Goal: Navigation & Orientation: Find specific page/section

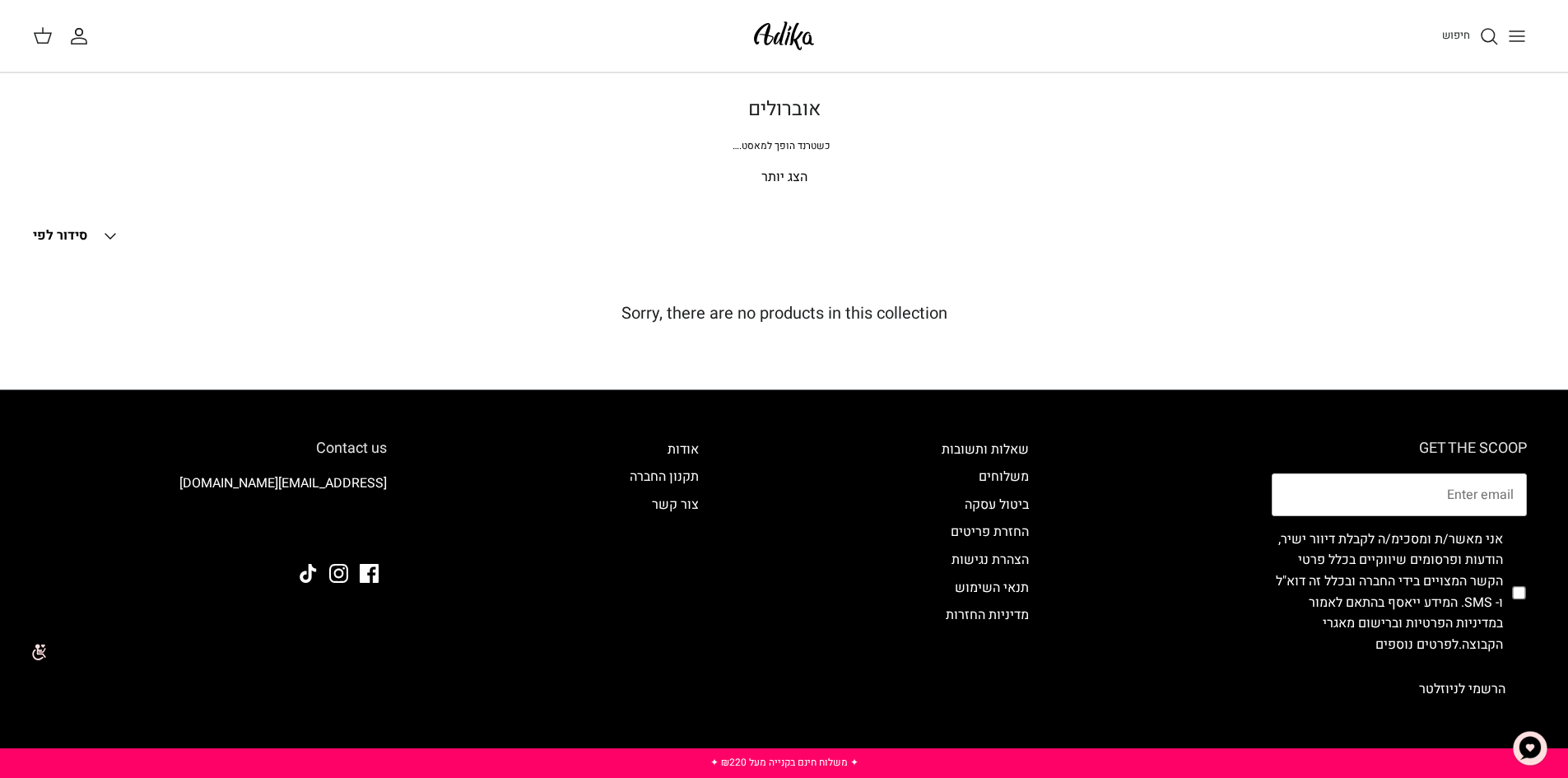
click at [1513, 32] on icon "Toggle menu" at bounding box center [1517, 36] width 20 height 20
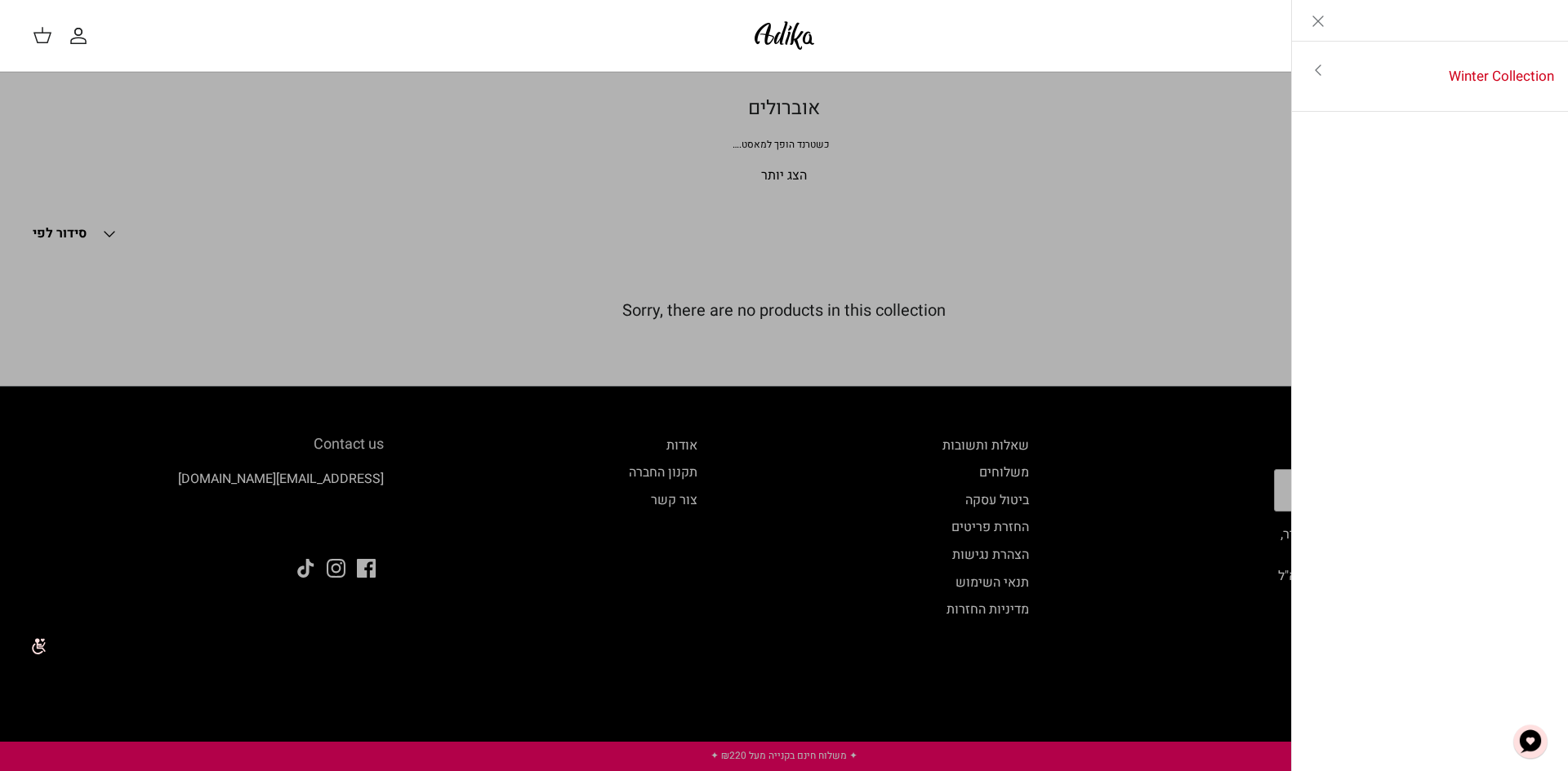
click at [107, 230] on link "Toggle menu" at bounding box center [784, 385] width 1568 height 771
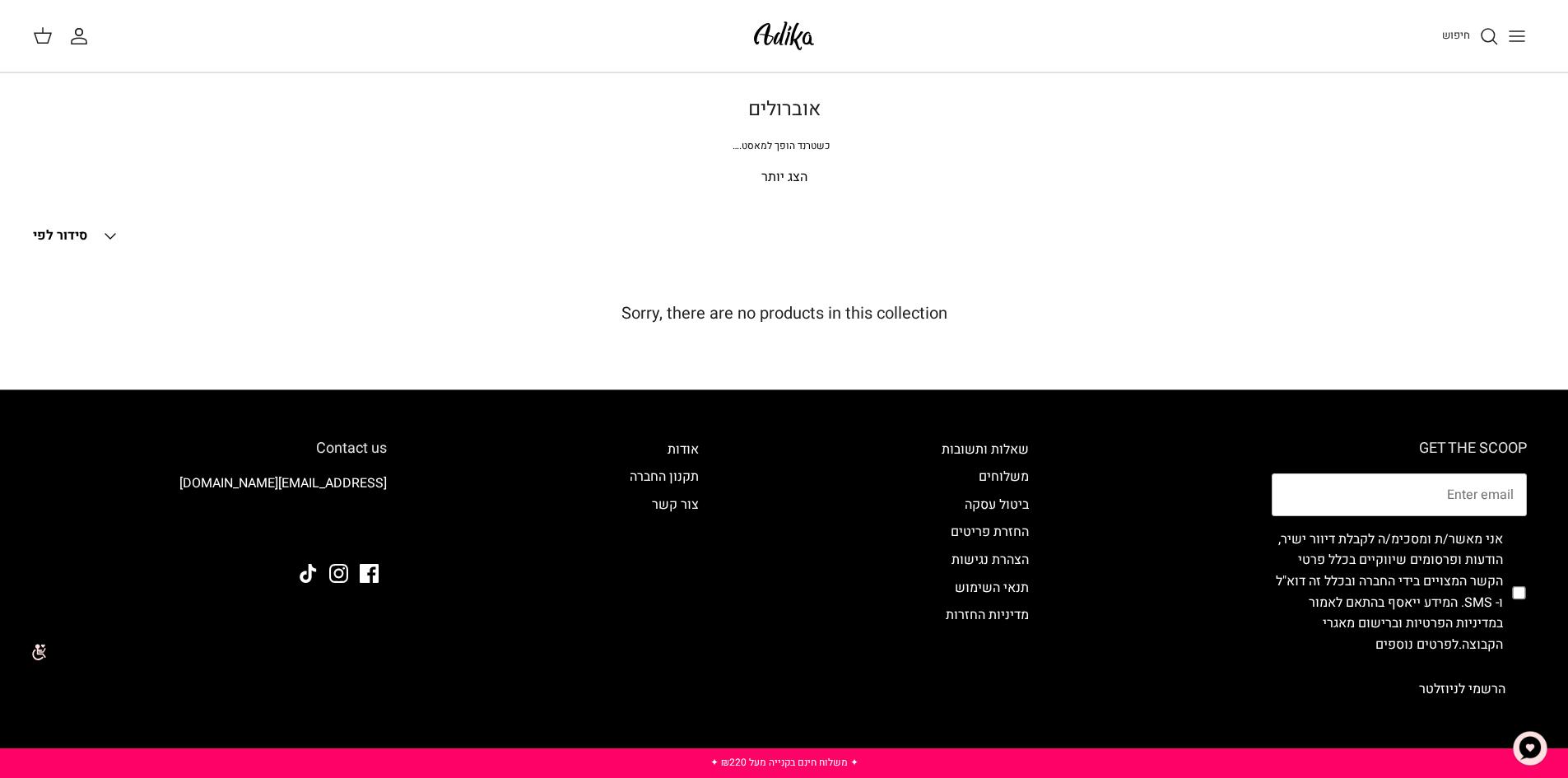
click at [107, 231] on icon "Down" at bounding box center [110, 237] width 20 height 20
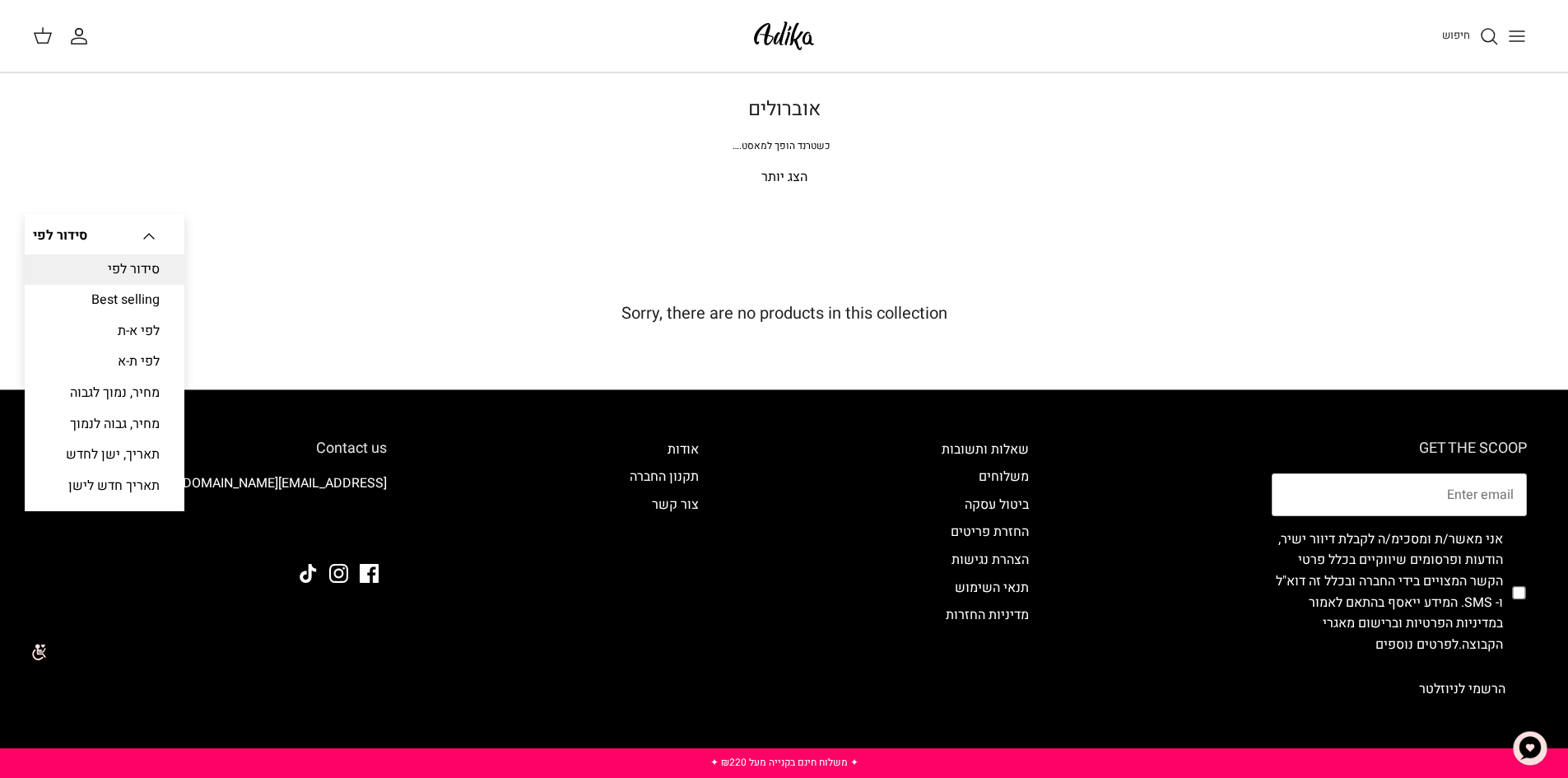
click at [107, 228] on button "Down סידור לפי" at bounding box center [96, 236] width 126 height 36
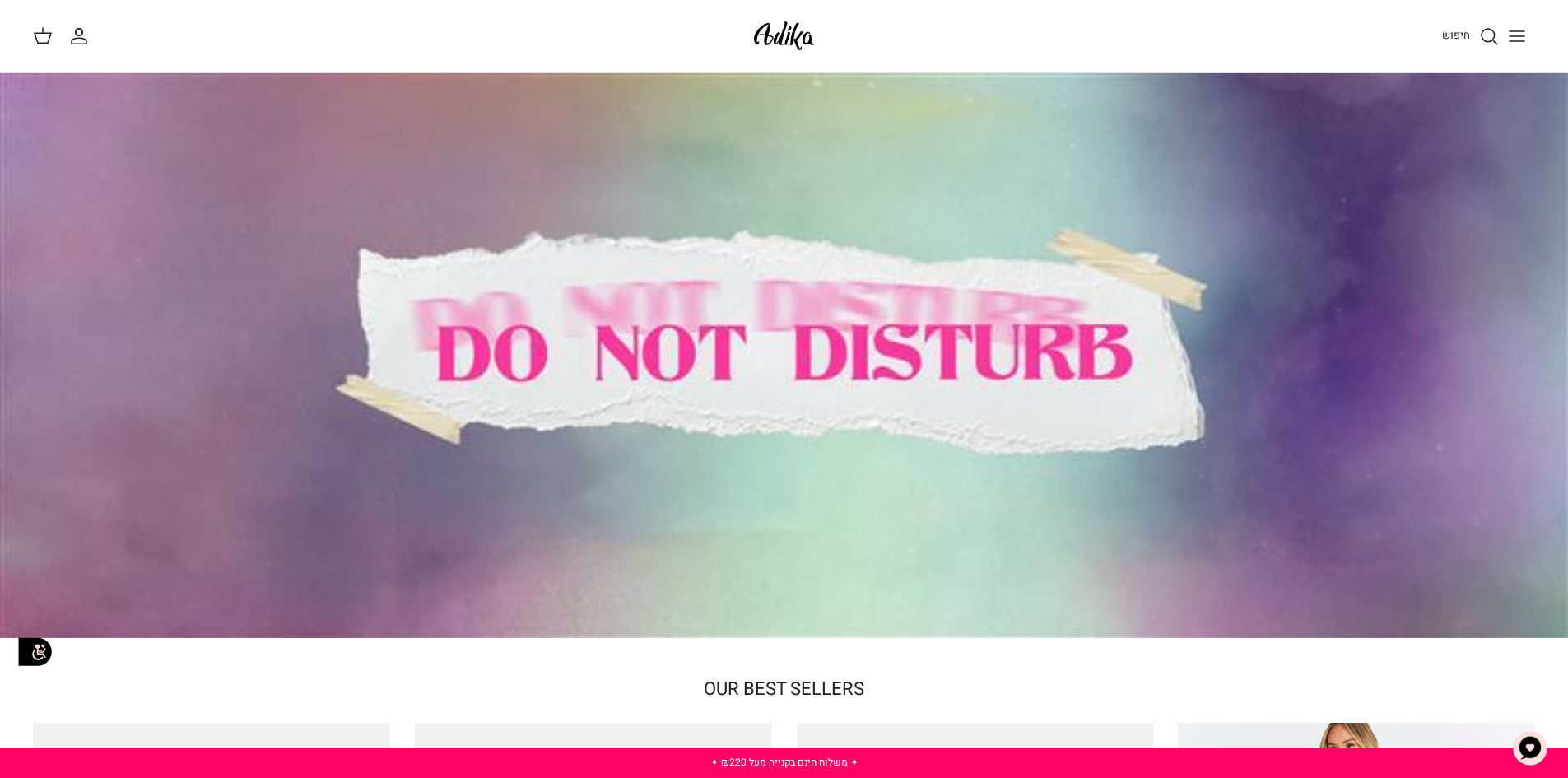
click at [1516, 32] on line "Toggle menu" at bounding box center [1517, 32] width 15 height 0
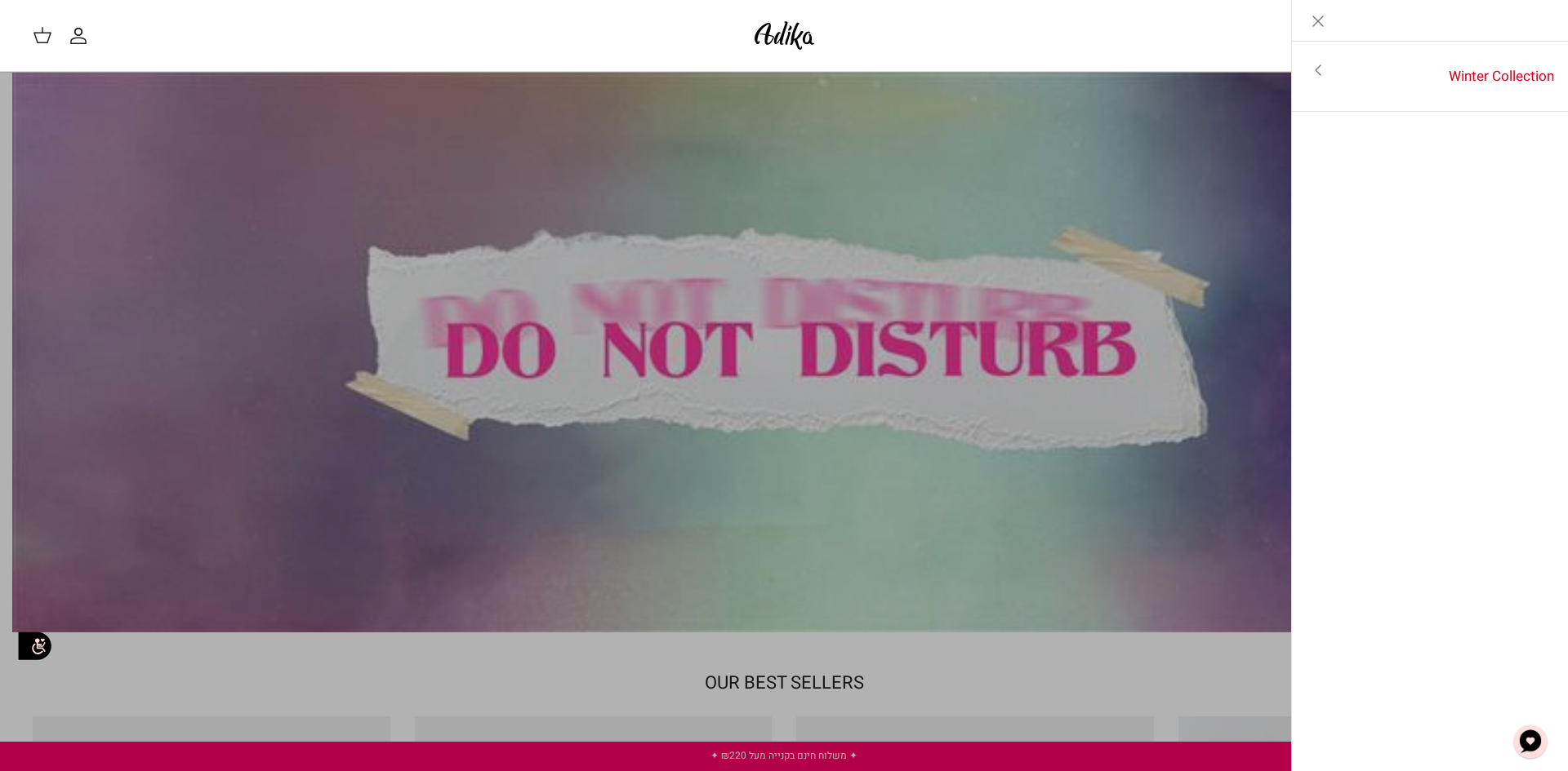
click at [1319, 69] on icon "Toggle menu" at bounding box center [1318, 70] width 20 height 20
